Goal: Information Seeking & Learning: Learn about a topic

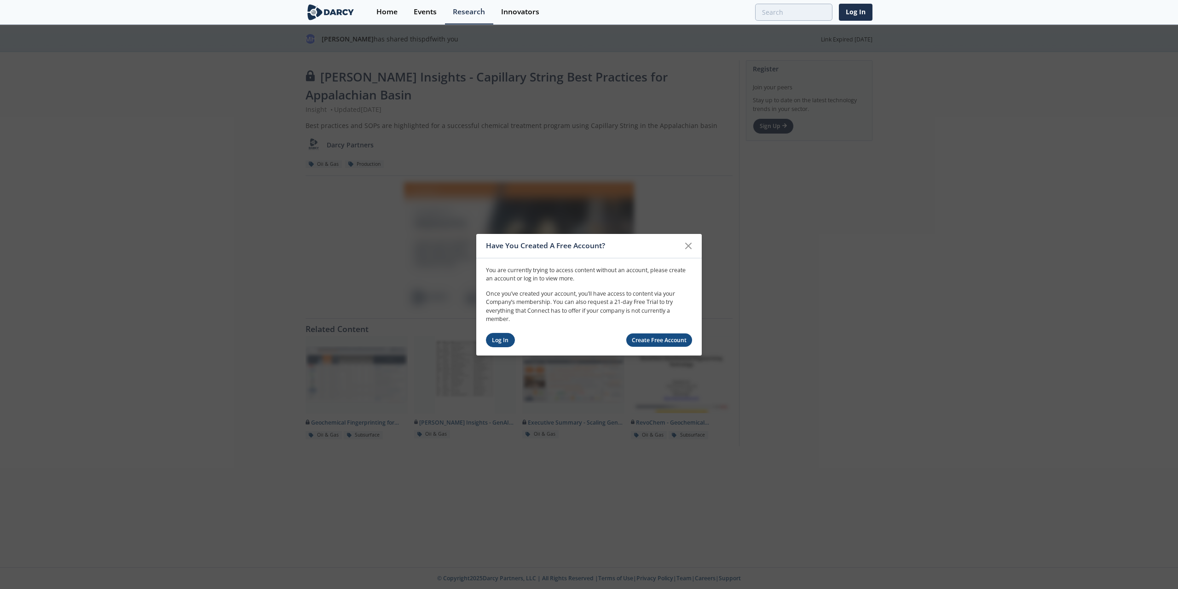
click at [511, 336] on link "Log In" at bounding box center [500, 340] width 29 height 14
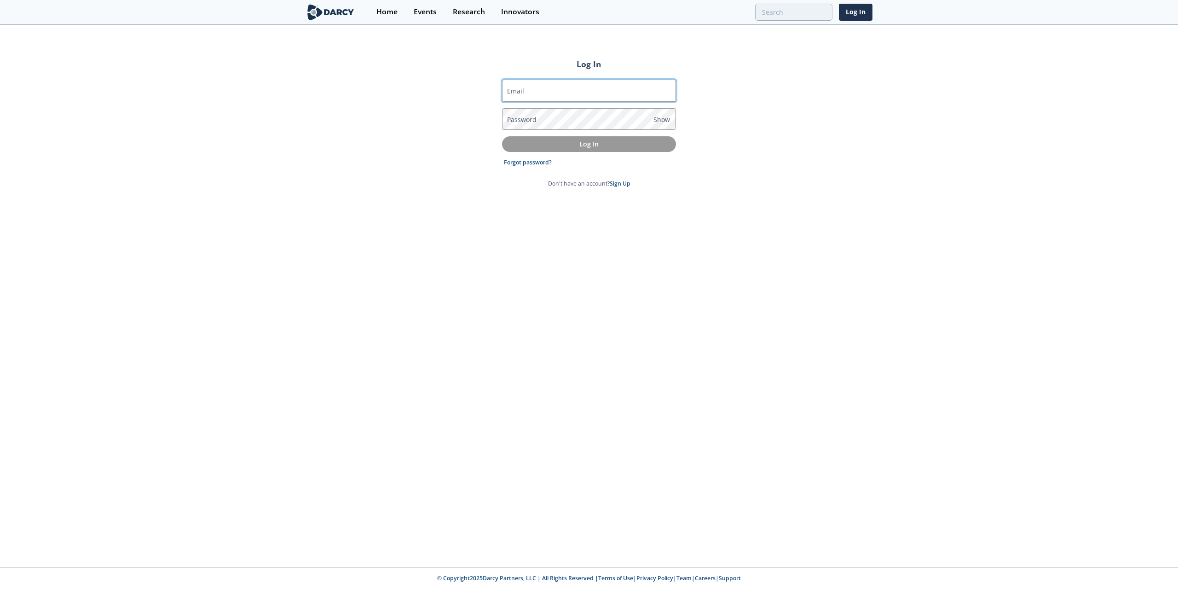
type input "[EMAIL_ADDRESS][DOMAIN_NAME]"
click at [594, 144] on p "Log In" at bounding box center [588, 144] width 161 height 10
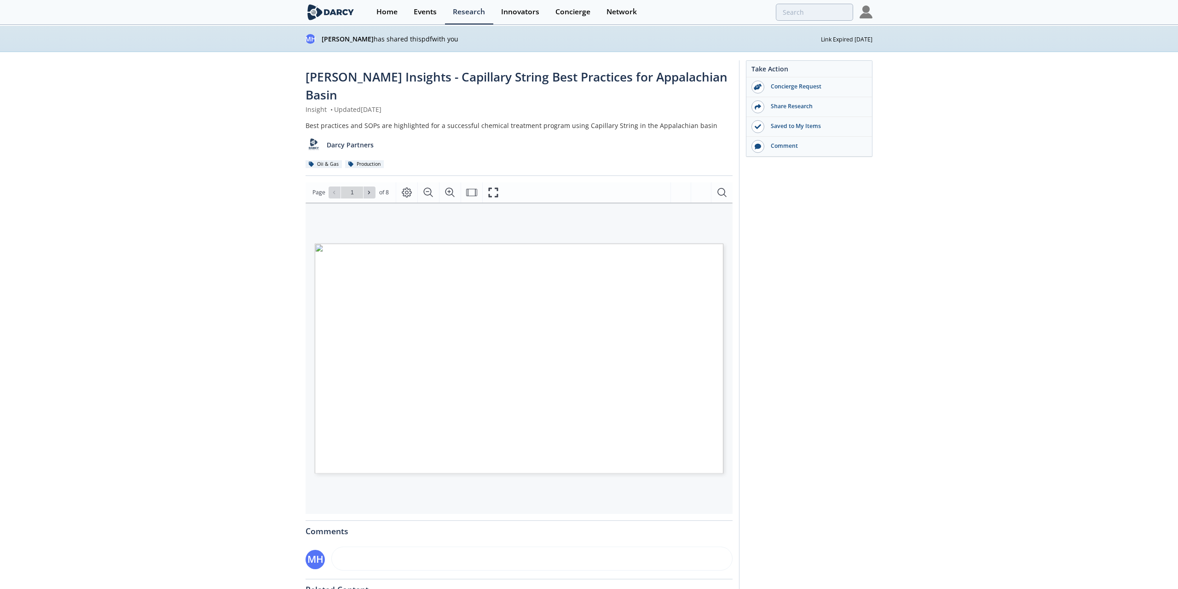
type input "2"
type input "3"
